Goal: Check status: Check status

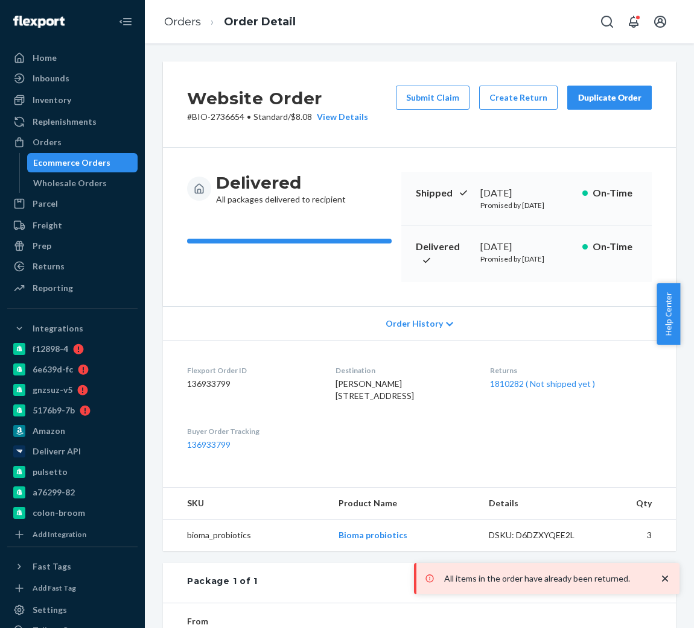
click at [187, 27] on link "Orders" at bounding box center [182, 21] width 37 height 13
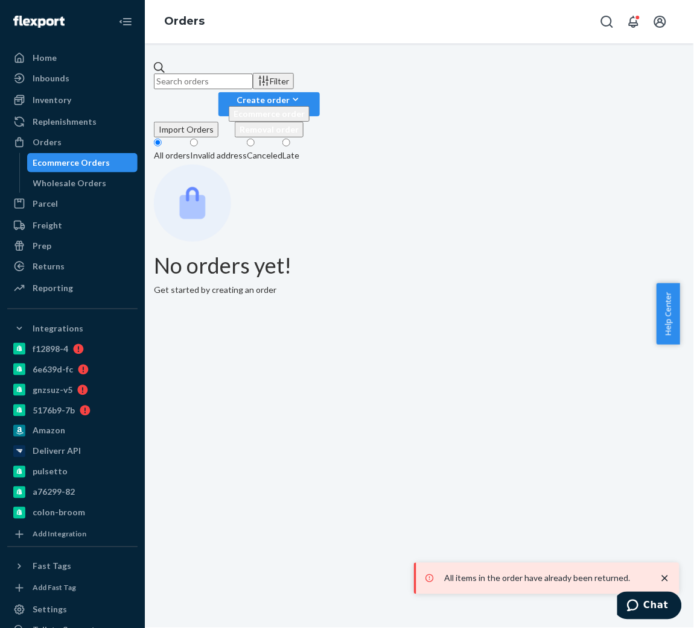
click at [236, 74] on input "text" at bounding box center [203, 82] width 99 height 16
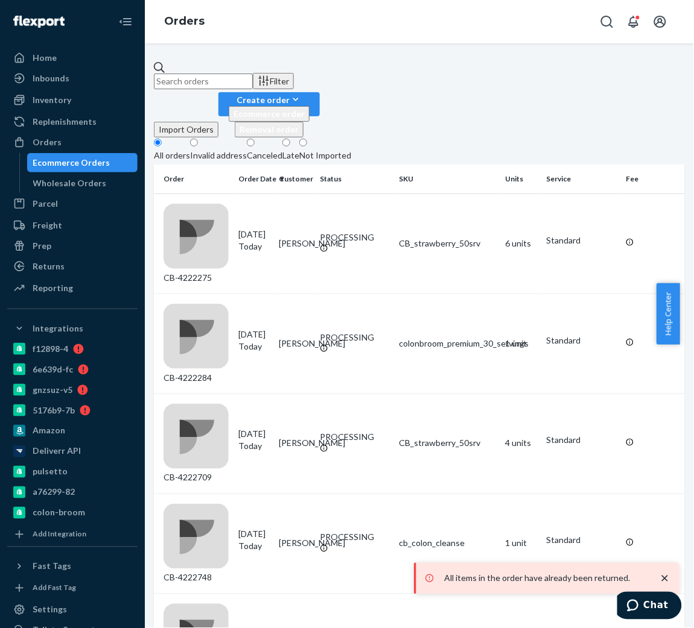
paste input "2598808"
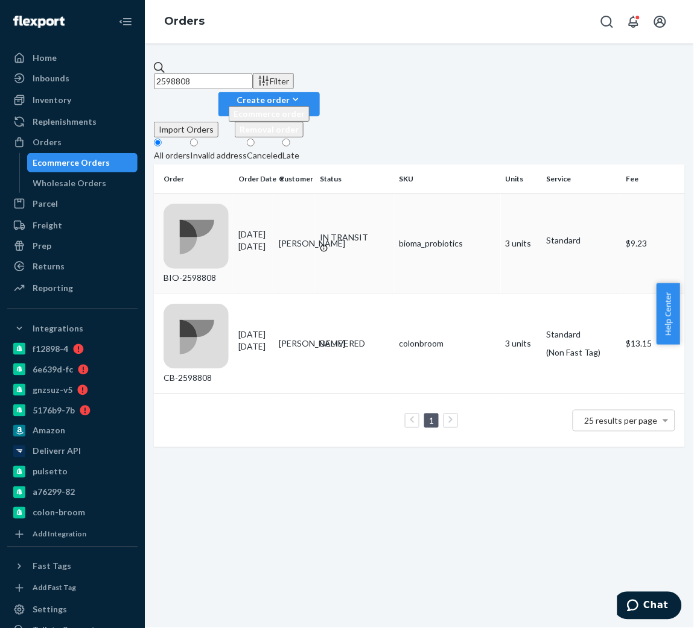
type input "2598808"
click at [224, 204] on div "BIO-2598808" at bounding box center [195, 244] width 65 height 80
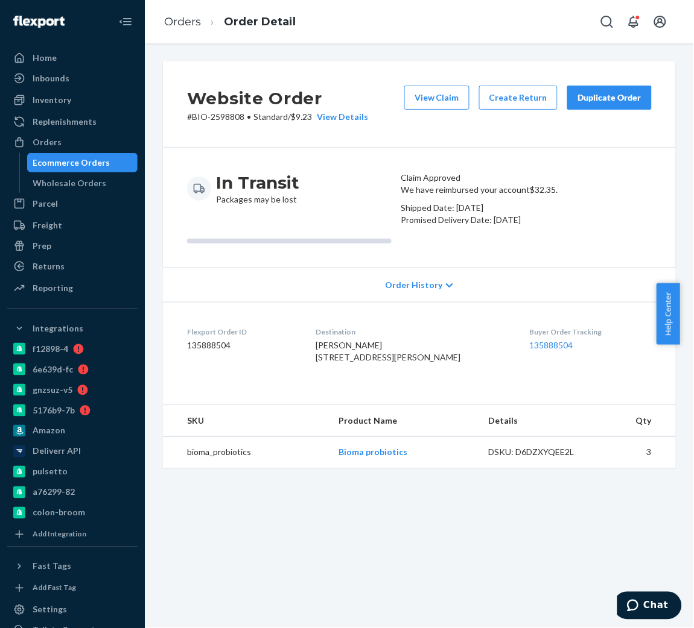
drag, startPoint x: 578, startPoint y: 259, endPoint x: 406, endPoint y: 262, distance: 171.9
click at [406, 226] on div "We have reimbursed your account $32.35 . Shipped Date: [DATE] Promised Delivery…" at bounding box center [526, 205] width 250 height 42
click at [446, 290] on icon at bounding box center [449, 286] width 7 height 8
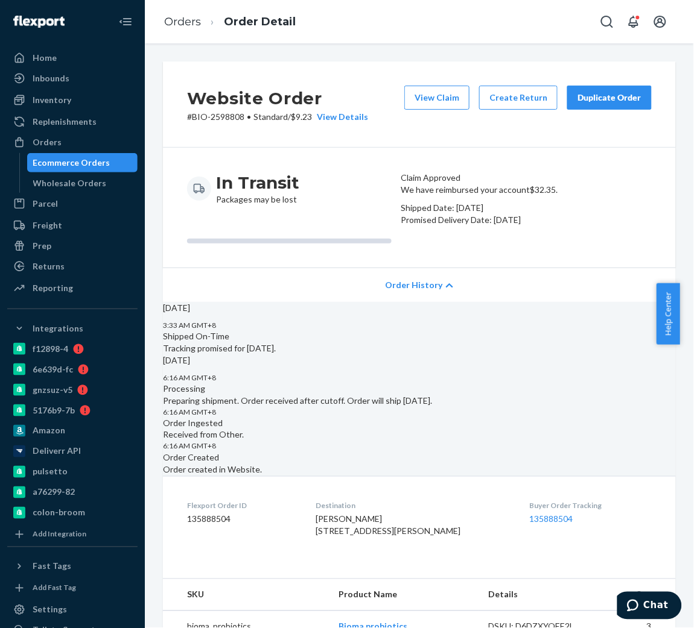
click at [446, 184] on header "Claim Approved" at bounding box center [526, 178] width 250 height 12
click at [425, 104] on button "View Claim" at bounding box center [436, 98] width 65 height 24
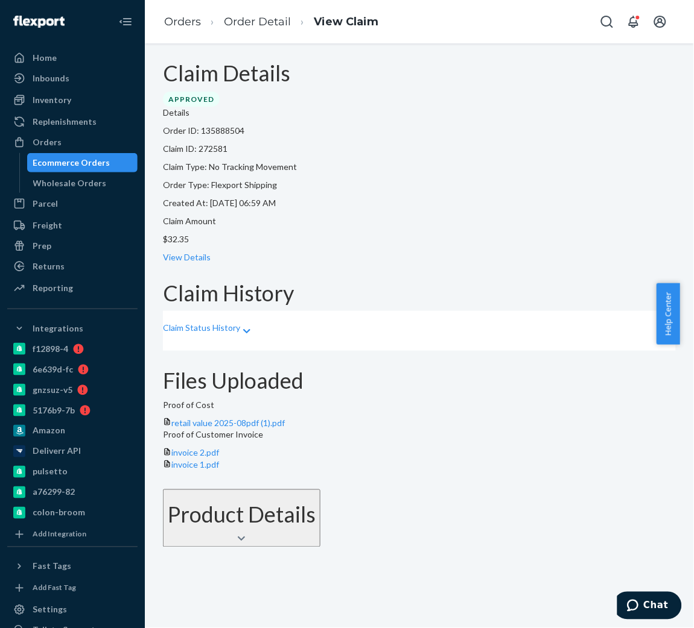
scroll to position [3, 0]
click at [310, 311] on div "Claim Status History" at bounding box center [419, 331] width 513 height 40
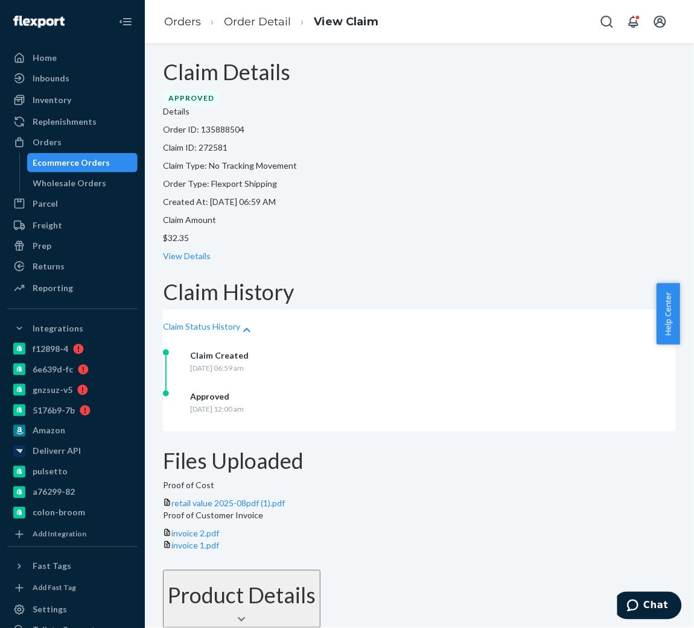
scroll to position [0, 0]
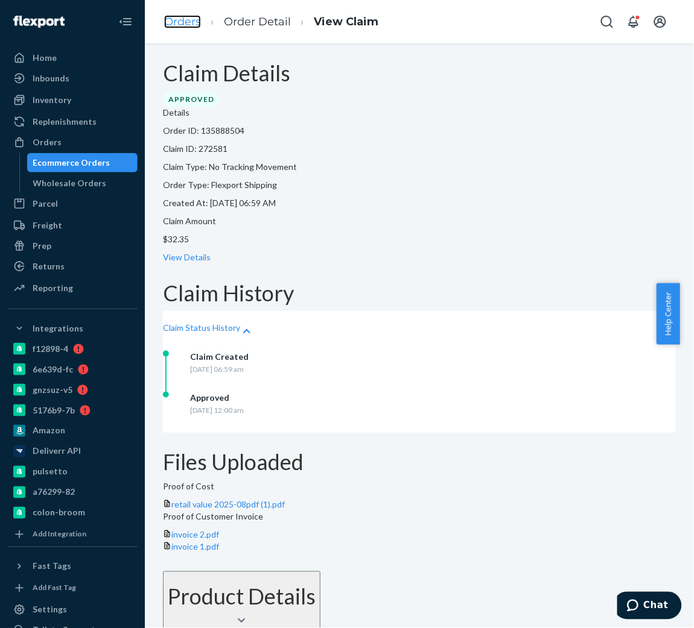
click at [169, 25] on link "Orders" at bounding box center [182, 21] width 37 height 13
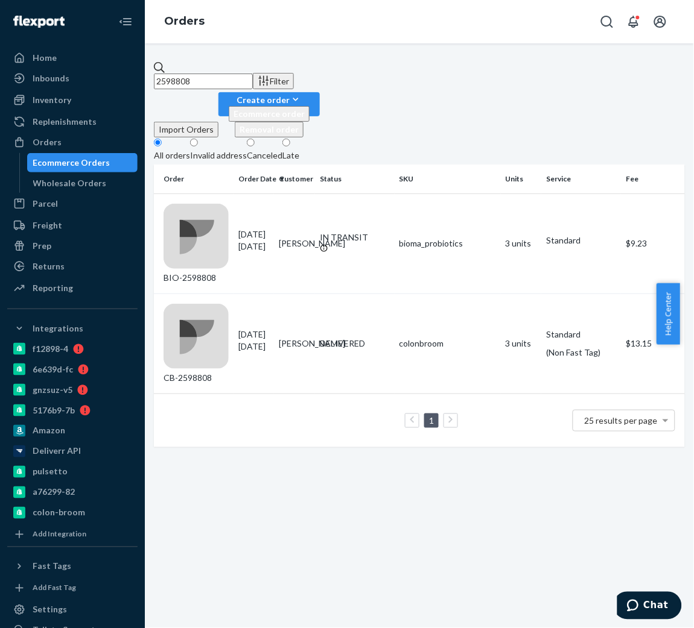
click at [253, 74] on input "2598808" at bounding box center [203, 82] width 99 height 16
paste input "2667181"
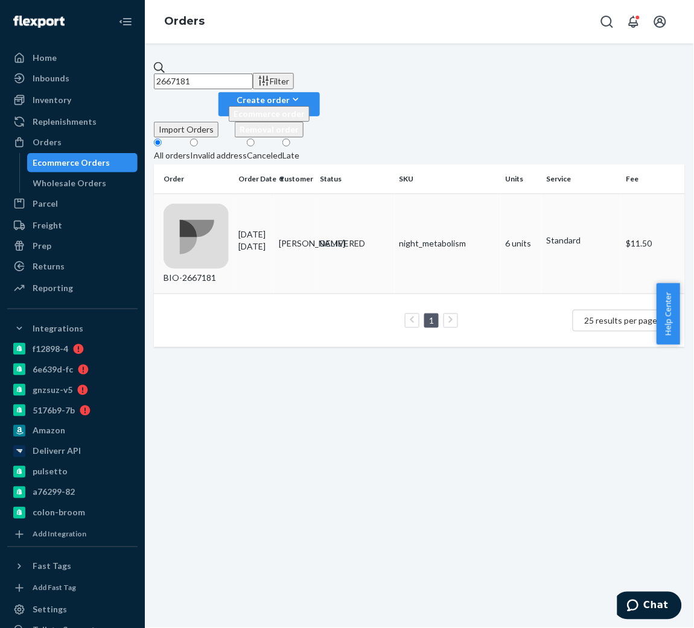
type input "2667181"
click at [265, 241] on p "[DATE]" at bounding box center [253, 247] width 31 height 12
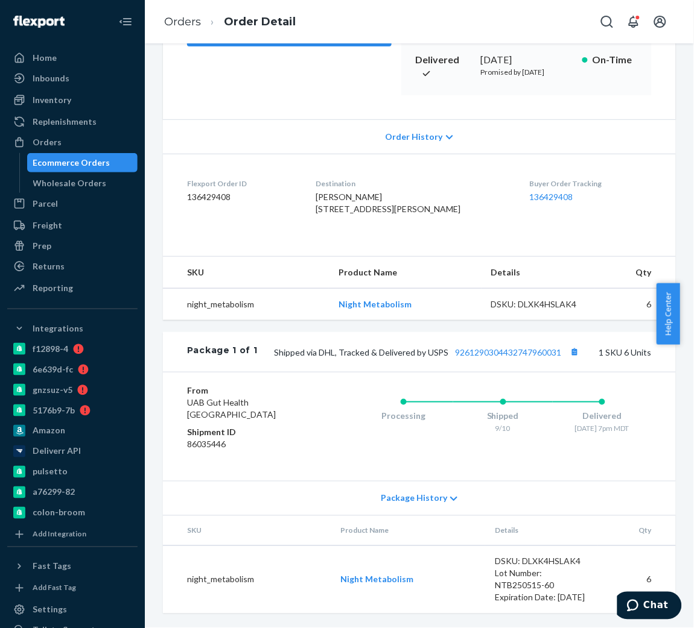
scroll to position [207, 0]
drag, startPoint x: 441, startPoint y: 385, endPoint x: 549, endPoint y: 390, distance: 108.7
click at [549, 372] on div "Package 1 of 1 Shipped via DHL, Tracked & Delivered by USPS 9261290304432747960…" at bounding box center [419, 352] width 513 height 40
copy link "9261290304432747960031"
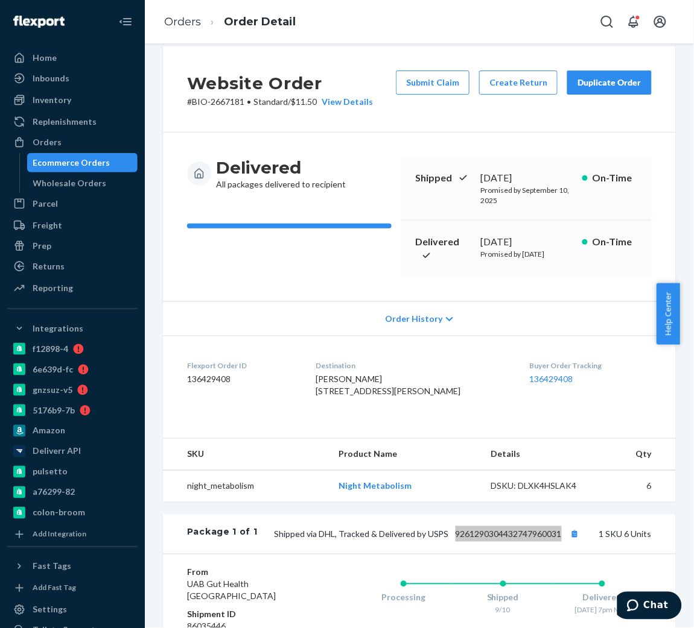
scroll to position [0, 0]
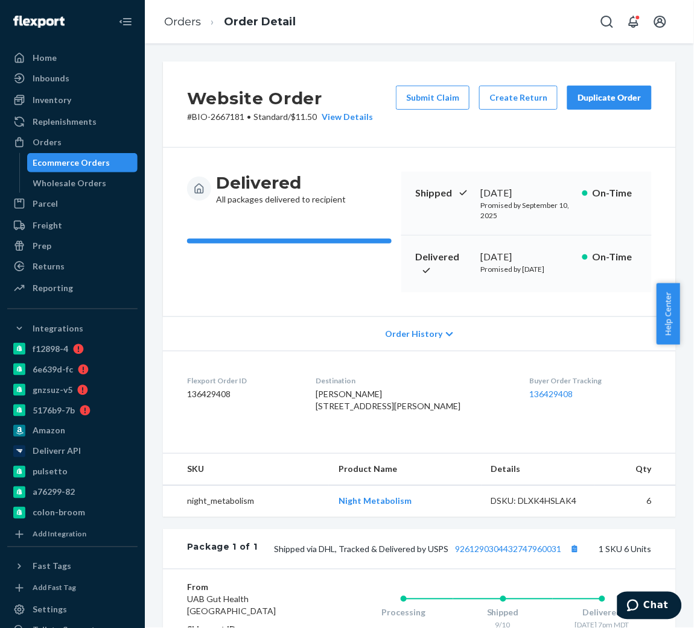
click at [497, 248] on div "Delivered [DATE] Promised by [DATE] On-Time" at bounding box center [526, 264] width 250 height 57
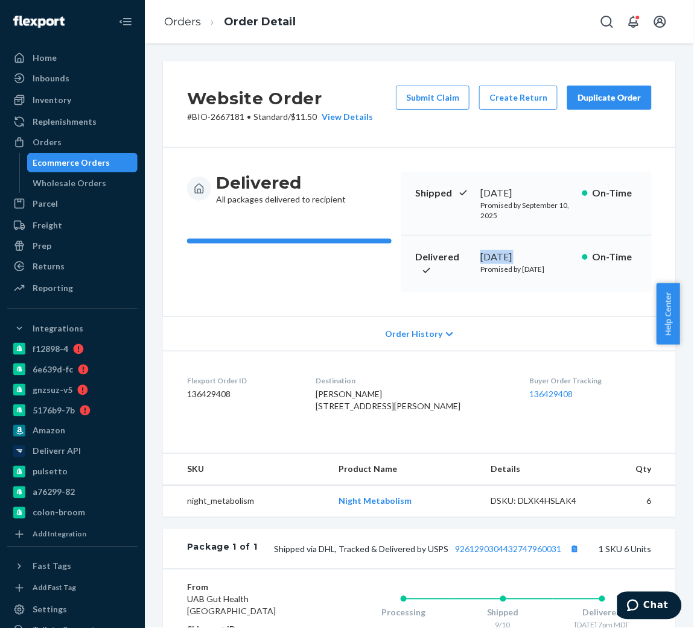
click at [497, 248] on div "Delivered [DATE] Promised by [DATE] On-Time" at bounding box center [526, 264] width 250 height 57
copy div "[DATE]"
